Goal: Task Accomplishment & Management: Manage account settings

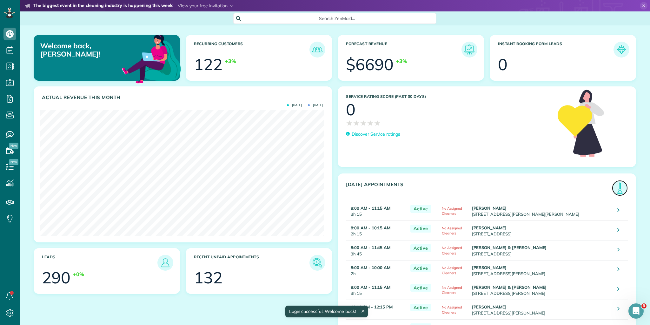
click at [617, 188] on img at bounding box center [619, 188] width 15 height 15
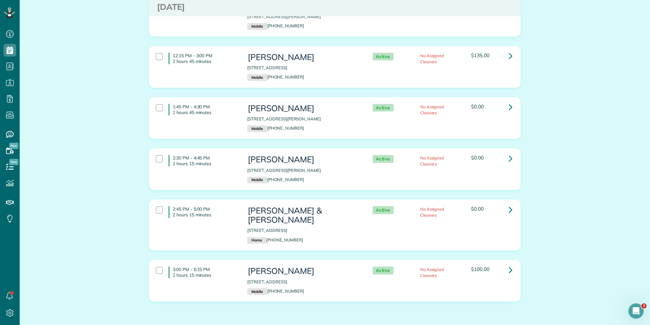
scroll to position [619, 0]
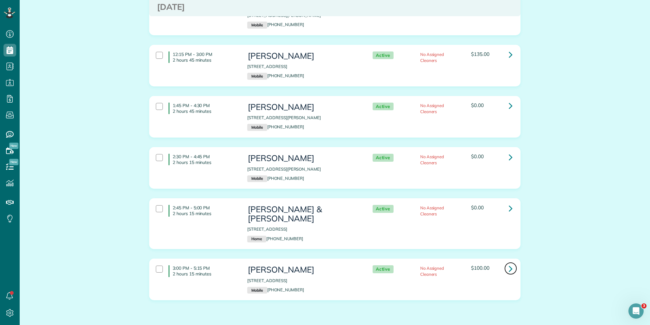
click at [509, 263] on icon at bounding box center [511, 268] width 4 height 11
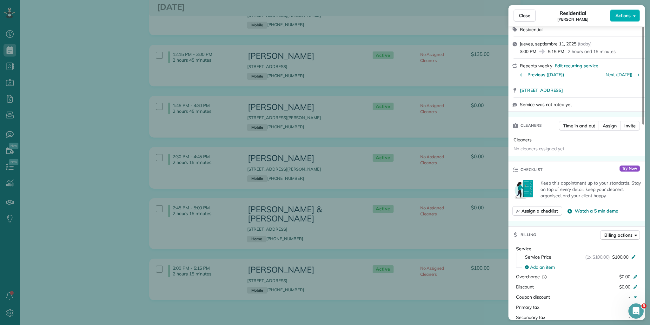
scroll to position [155, 0]
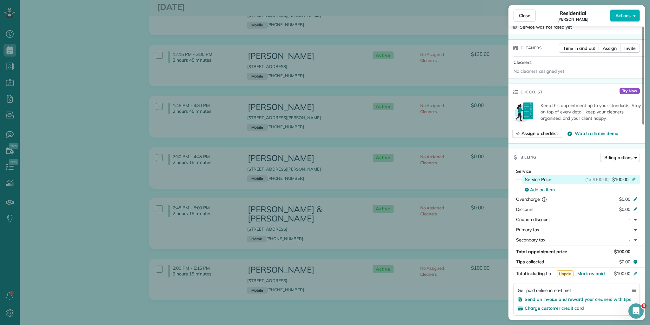
click at [633, 177] on icon at bounding box center [633, 178] width 5 height 5
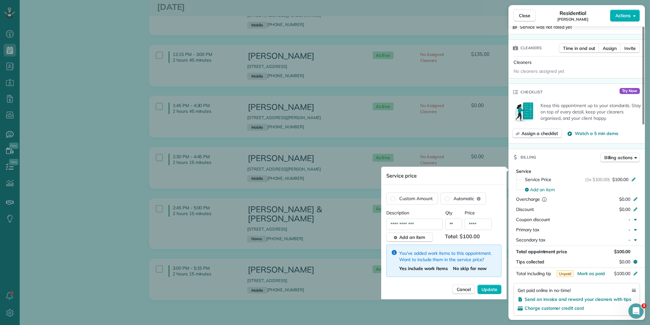
click at [468, 236] on span "Total: $100.00" at bounding box center [463, 237] width 37 height 10
drag, startPoint x: 471, startPoint y: 236, endPoint x: 466, endPoint y: 235, distance: 5.4
click at [466, 235] on span "Total: $100.00" at bounding box center [463, 237] width 37 height 10
drag, startPoint x: 480, startPoint y: 224, endPoint x: 473, endPoint y: 224, distance: 6.7
click at [473, 224] on input "****" at bounding box center [478, 223] width 27 height 11
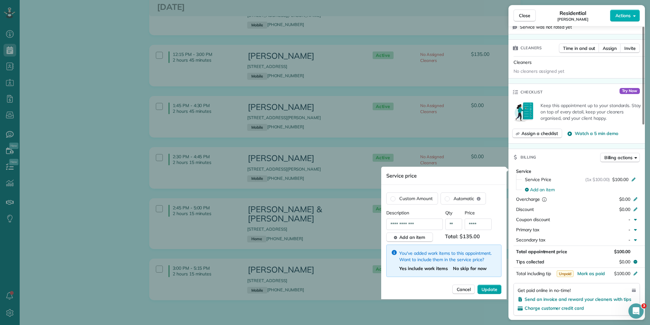
type input "****"
click at [488, 287] on span "Update" at bounding box center [489, 289] width 16 height 6
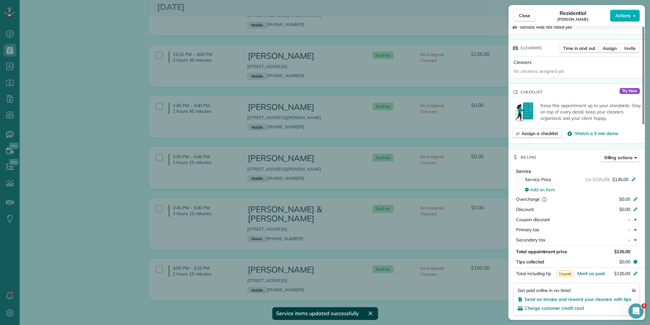
click at [465, 207] on div "Close Residential MARY ANN BENNETT Actions Status Active MARY ANN BENNETT · Ope…" at bounding box center [325, 162] width 650 height 325
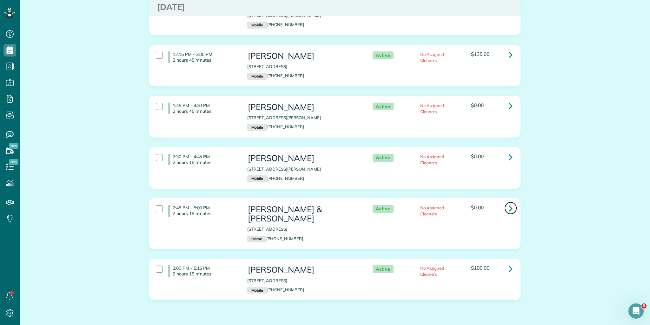
click at [509, 202] on icon at bounding box center [511, 207] width 4 height 11
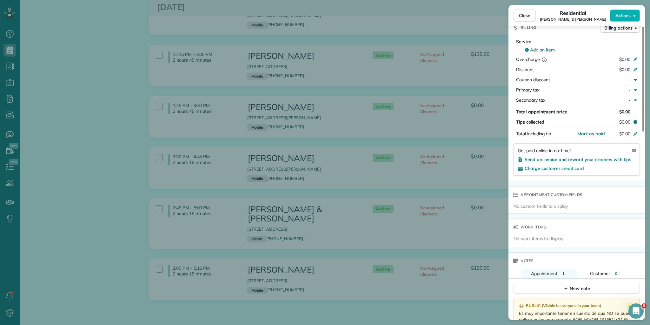
scroll to position [258, 0]
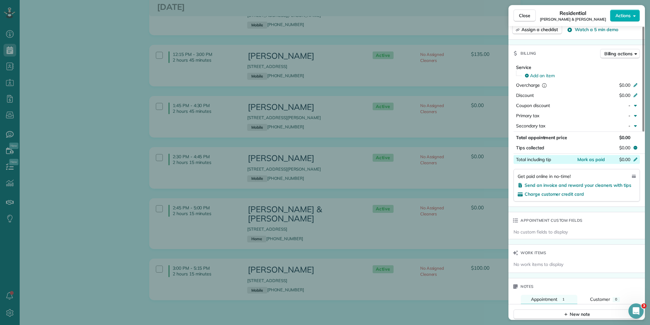
click at [636, 156] on icon at bounding box center [635, 158] width 5 height 5
type input "***"
click at [601, 208] on div "Status Active Paul & Valery Riddle · Open profile HOME (864) 621-4665 Copy No e…" at bounding box center [576, 180] width 136 height 810
click at [633, 156] on icon at bounding box center [635, 158] width 5 height 5
type input "***"
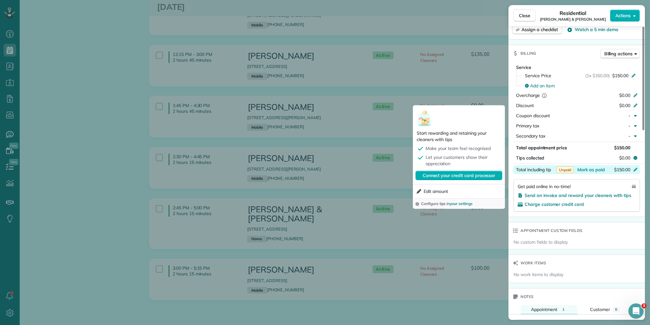
click at [451, 216] on div "Close Residential Paul & Valery Riddle Actions Status Active Paul & Valery Ridd…" at bounding box center [325, 162] width 650 height 325
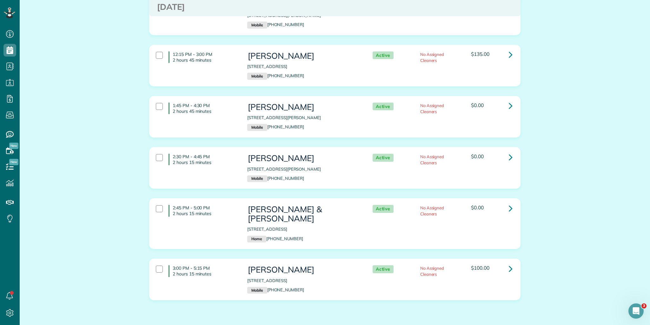
click at [476, 204] on span "$0.00" at bounding box center [477, 207] width 13 height 6
click at [509, 202] on icon at bounding box center [511, 207] width 4 height 11
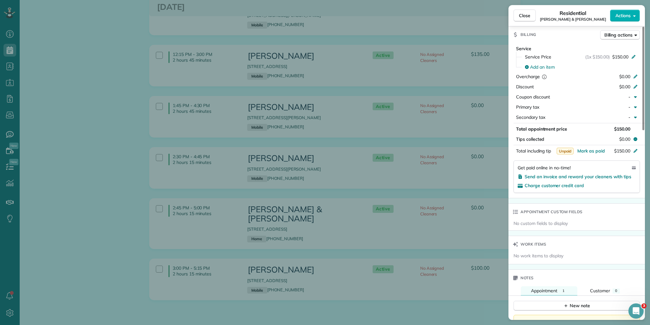
scroll to position [280, 0]
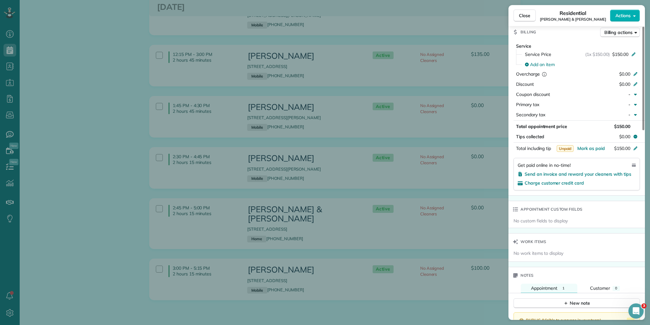
click at [567, 148] on span "Unpaid" at bounding box center [565, 148] width 17 height 7
click at [471, 170] on div "Close Residential Paul & Valery Riddle Actions Status Active Paul & Valery Ridd…" at bounding box center [325, 162] width 650 height 325
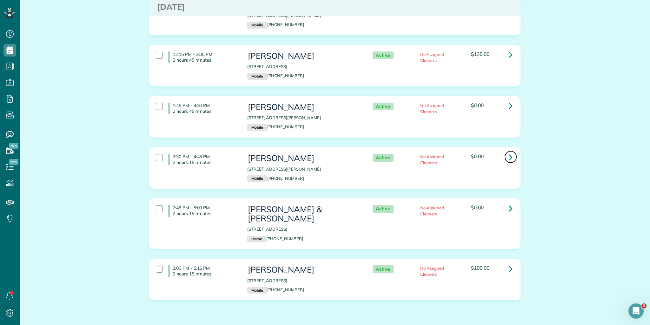
click at [509, 151] on icon at bounding box center [511, 156] width 4 height 11
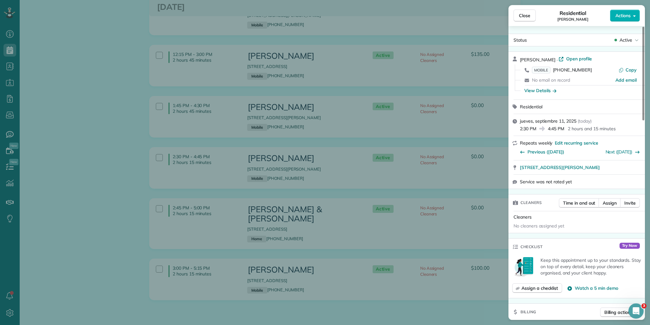
click at [460, 115] on div "Close Residential Brenda Kinlaw Actions Status Active Brenda Kinlaw · Open prof…" at bounding box center [325, 162] width 650 height 325
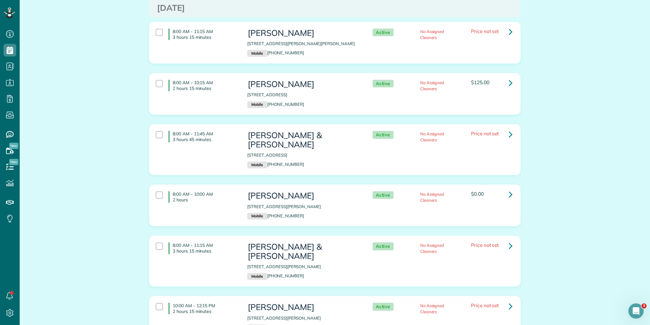
scroll to position [61, 0]
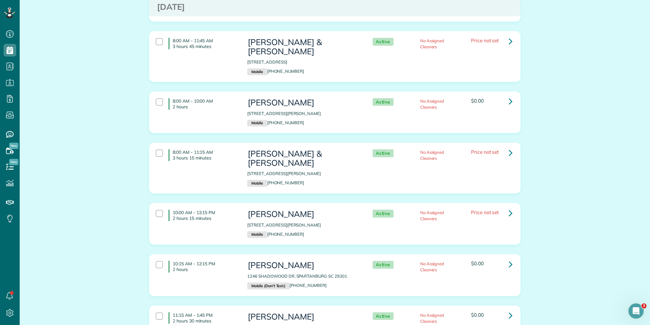
scroll to position [162, 0]
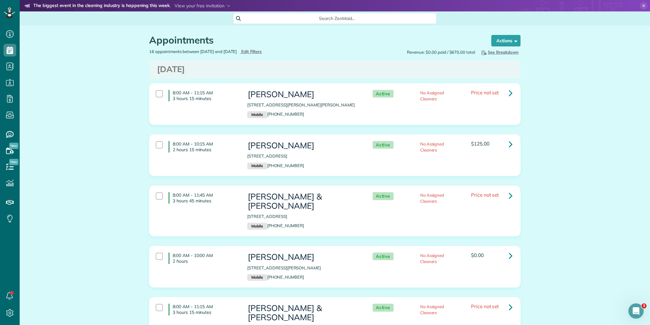
scroll to position [3, 3]
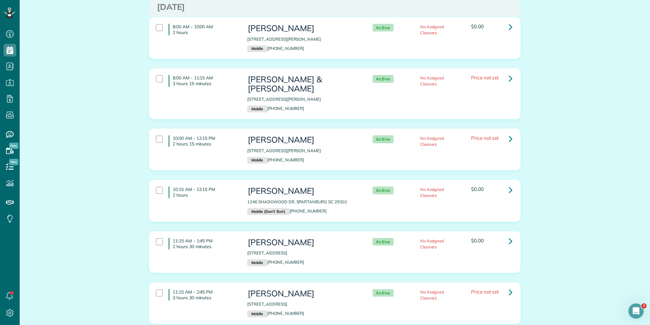
scroll to position [330, 0]
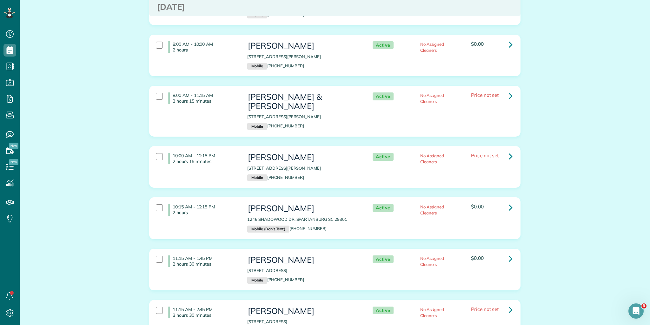
scroll to position [279, 0]
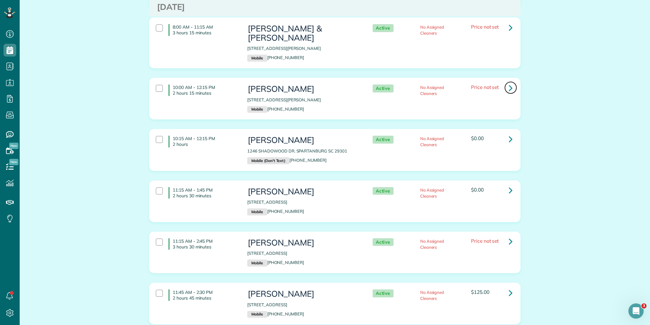
click at [509, 82] on icon at bounding box center [511, 87] width 4 height 11
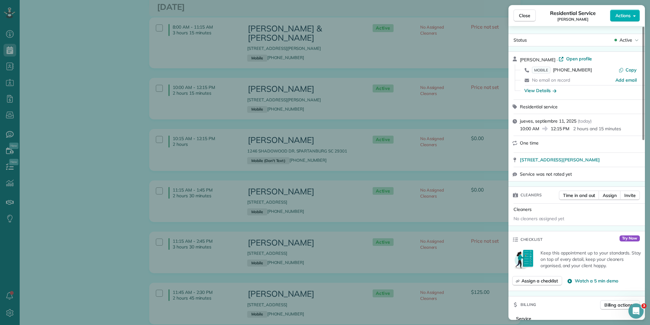
scroll to position [157, 0]
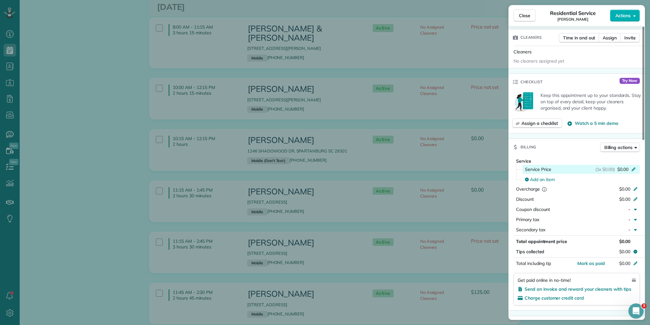
click at [631, 168] on icon at bounding box center [633, 168] width 5 height 5
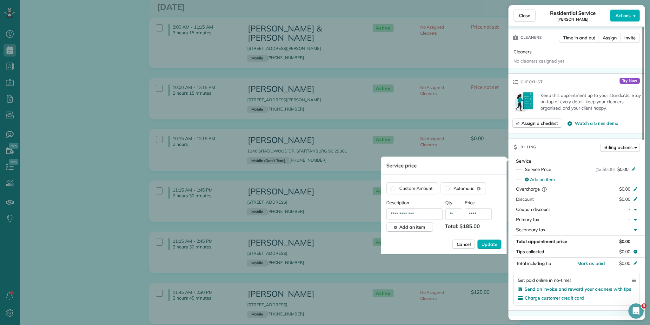
type input "****"
click at [435, 236] on div "**********" at bounding box center [443, 226] width 115 height 55
click at [488, 242] on span "Update" at bounding box center [489, 244] width 16 height 6
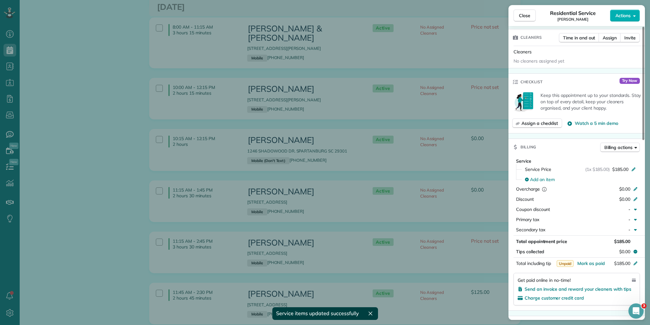
click at [484, 142] on div "Close Residential Service Amy Tomkow Actions Status Active Amy Tomkow · Open pr…" at bounding box center [325, 162] width 650 height 325
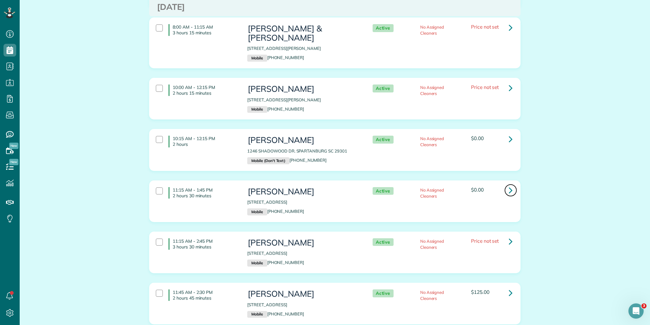
click at [509, 184] on icon at bounding box center [511, 189] width 4 height 11
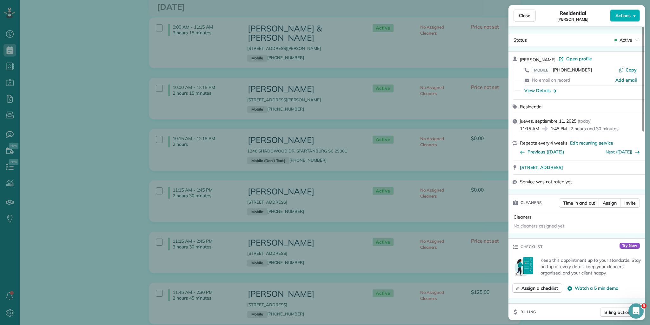
click at [136, 153] on div "Close Residential FRANZISKA STIEL Actions Status Active FRANZISKA STIEL · Open …" at bounding box center [325, 162] width 650 height 325
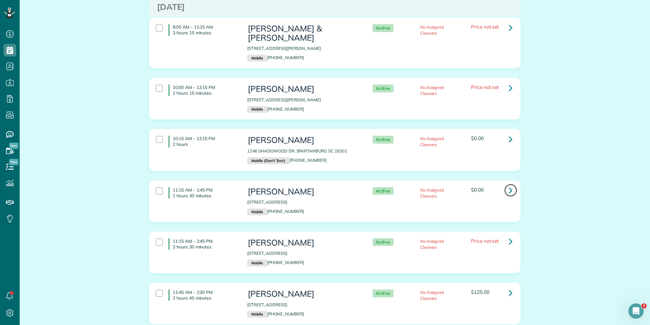
click at [509, 184] on icon at bounding box center [511, 189] width 4 height 11
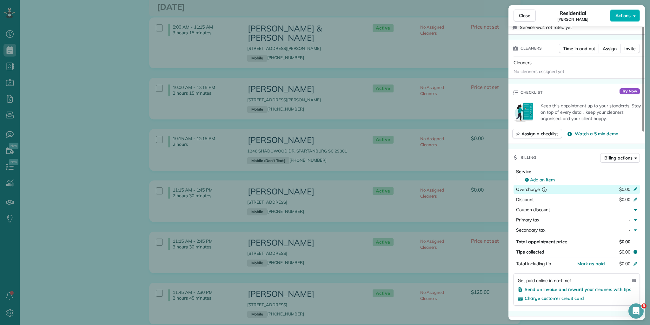
scroll to position [180, 0]
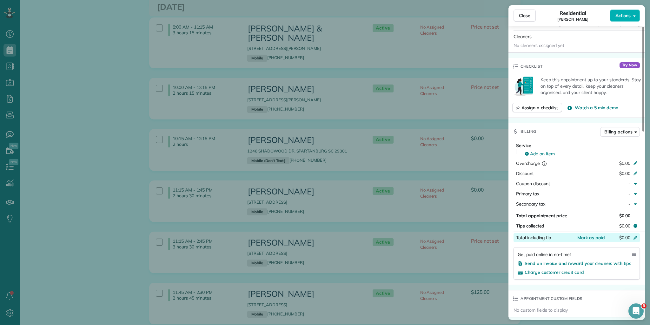
click at [635, 235] on icon at bounding box center [635, 236] width 5 height 5
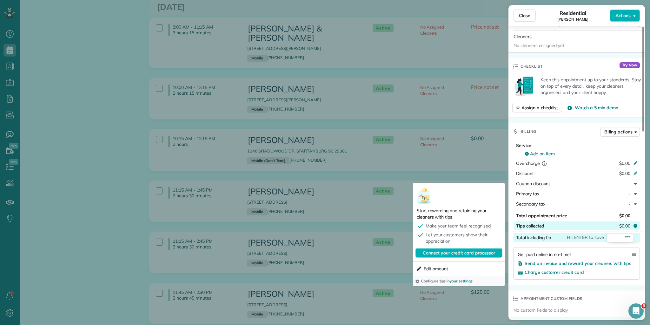
click at [603, 221] on button "Tips collected $0.00" at bounding box center [576, 225] width 126 height 9
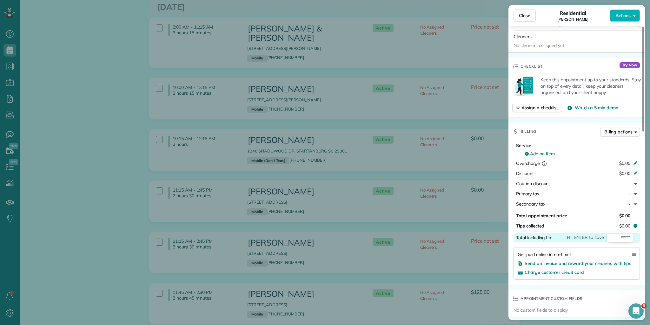
click at [630, 236] on input "*****" at bounding box center [619, 237] width 27 height 9
type input "***"
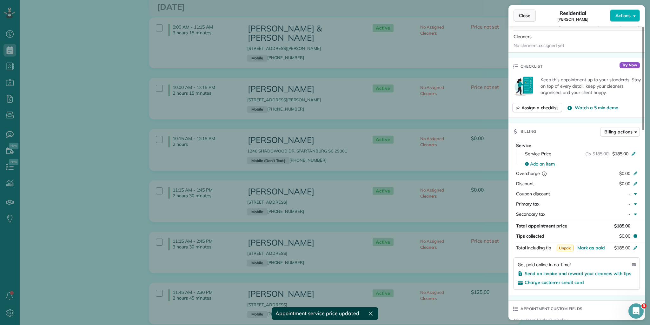
click at [524, 13] on span "Close" at bounding box center [524, 15] width 11 height 6
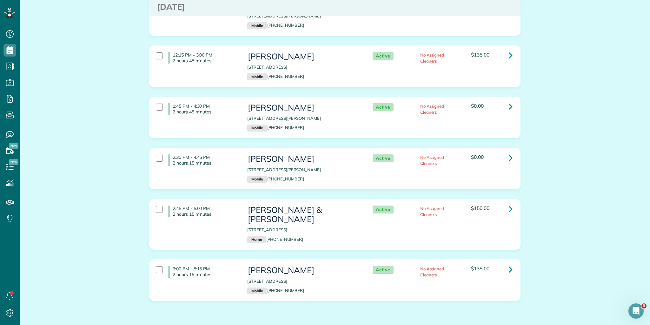
scroll to position [619, 0]
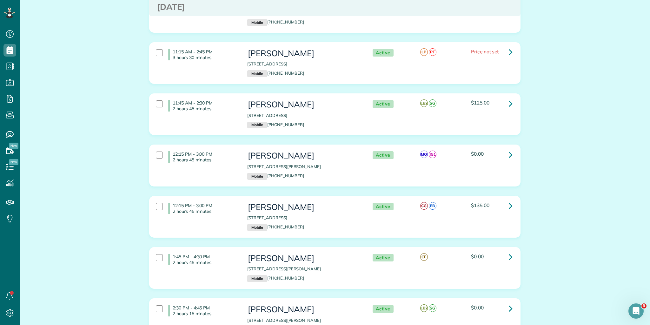
scroll to position [619, 0]
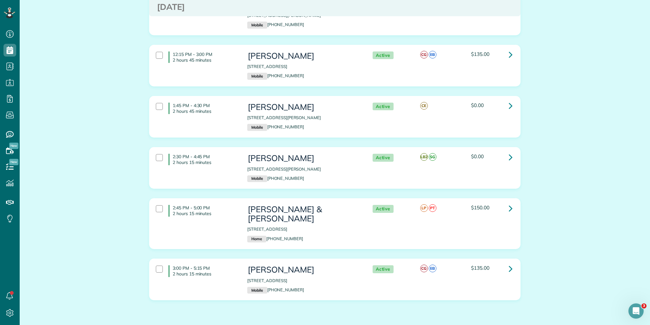
drag, startPoint x: 170, startPoint y: 66, endPoint x: 521, endPoint y: 289, distance: 415.3
copy div "8:00 AM - 11:15 AM 3 hours 15 minutes [PERSON_NAME] [STREET_ADDRESS][PERSON_NAM…"
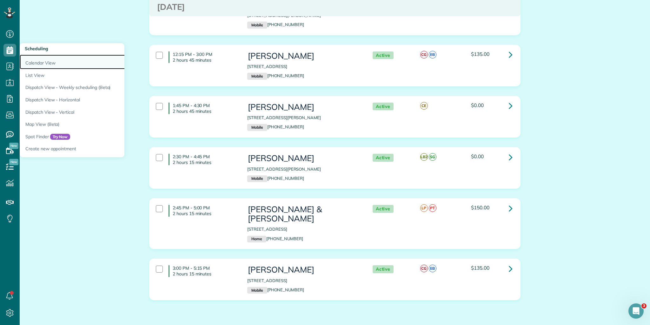
click at [42, 63] on link "Calendar View" at bounding box center [99, 62] width 159 height 15
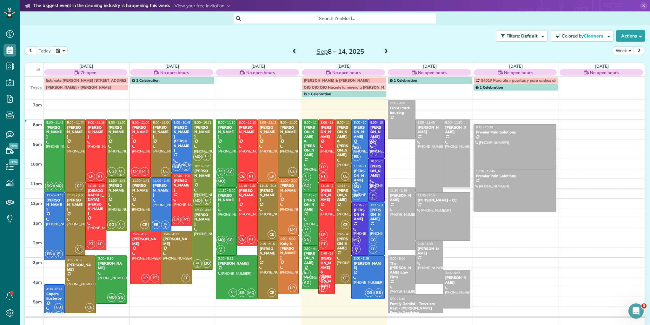
click at [341, 66] on link "[DATE]" at bounding box center [344, 65] width 14 height 5
